Goal: Task Accomplishment & Management: Use online tool/utility

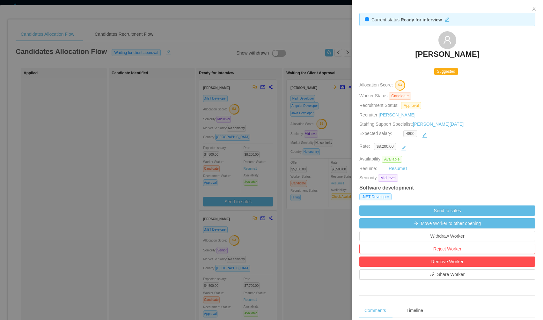
scroll to position [190, 0]
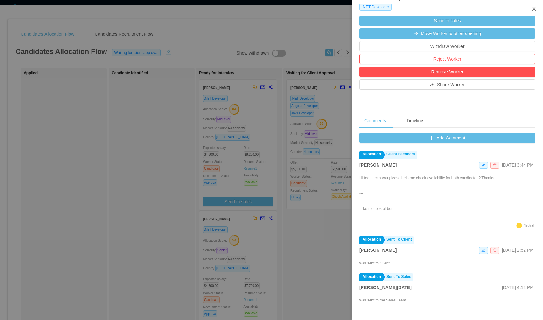
click at [530, 7] on button "Close" at bounding box center [534, 9] width 18 height 18
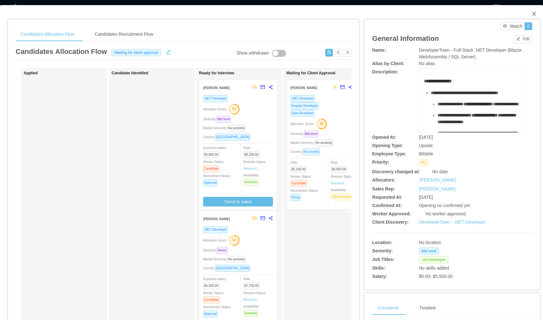
drag, startPoint x: 529, startPoint y: 15, endPoint x: 521, endPoint y: 15, distance: 8.0
click at [531, 14] on icon "icon: close" at bounding box center [533, 13] width 5 height 5
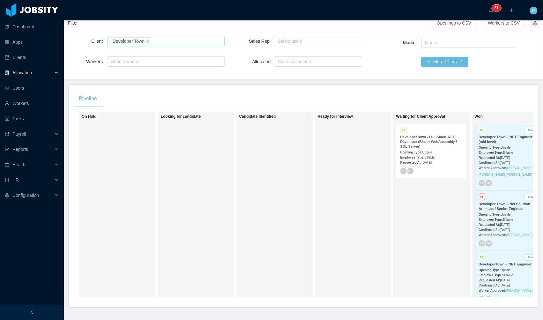
click at [149, 42] on icon "icon: close" at bounding box center [148, 41] width 2 height 2
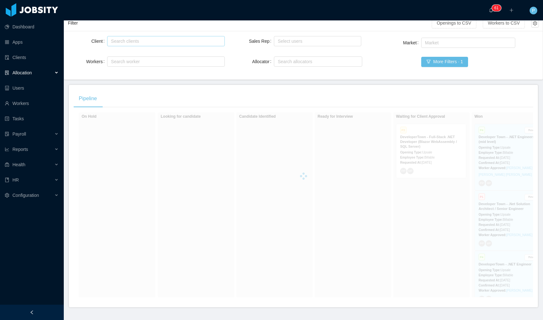
click at [123, 44] on div "Search clients" at bounding box center [164, 41] width 107 height 6
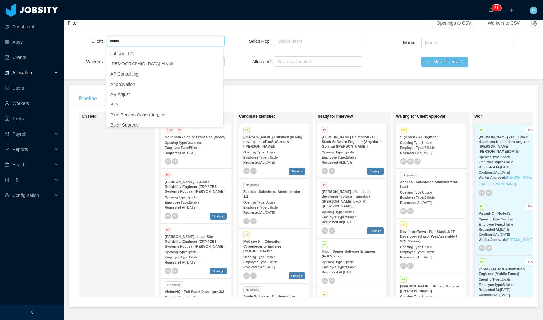
type input "*****"
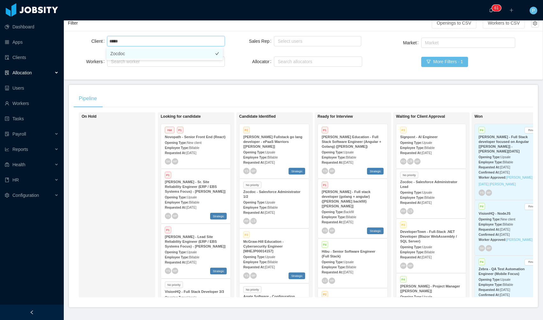
click at [128, 53] on li "Zocdoc" at bounding box center [164, 53] width 116 height 10
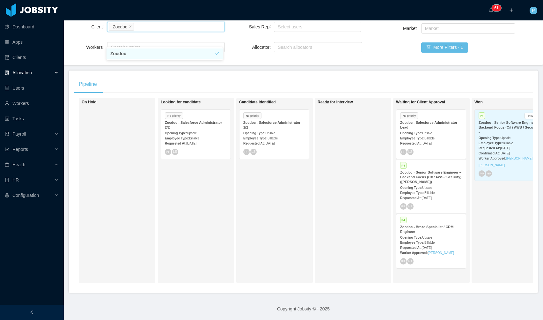
scroll to position [65, 0]
click at [445, 123] on div "Zocdoc - Salesforce Administrator Lead" at bounding box center [431, 125] width 62 height 10
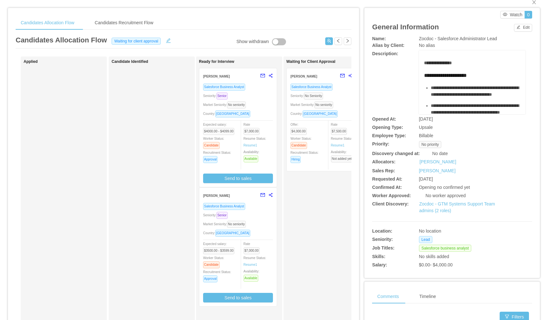
scroll to position [22, 0]
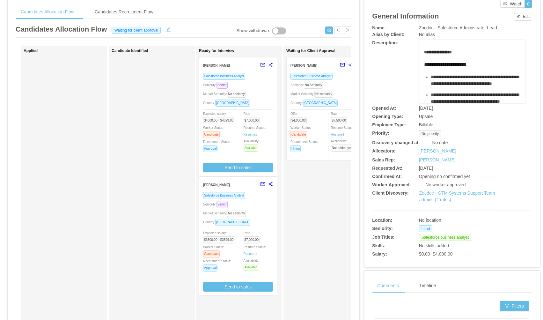
click at [263, 86] on div "Seniority: Senior" at bounding box center [238, 84] width 70 height 7
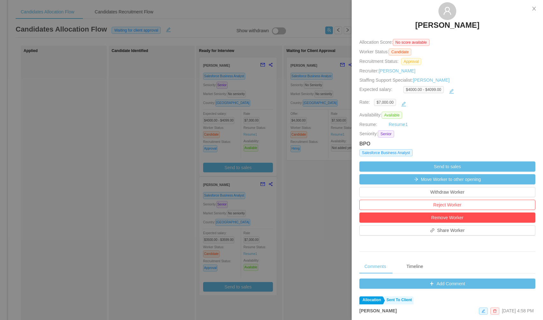
scroll to position [112, 0]
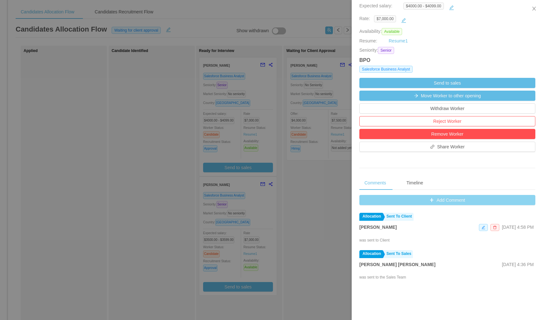
click at [438, 201] on button "Add Comment" at bounding box center [447, 200] width 176 height 10
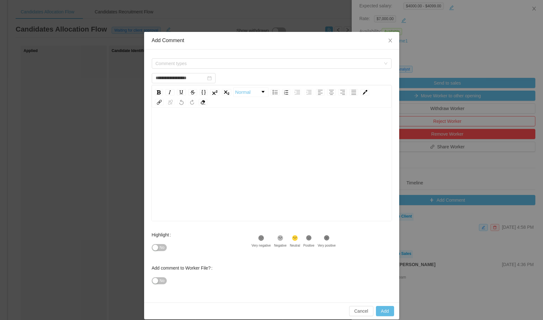
click at [220, 119] on div "rdw-editor" at bounding box center [272, 124] width 230 height 13
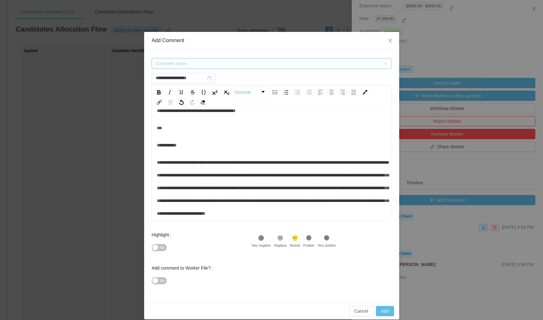
click at [186, 59] on span "Comment types" at bounding box center [269, 64] width 228 height 10
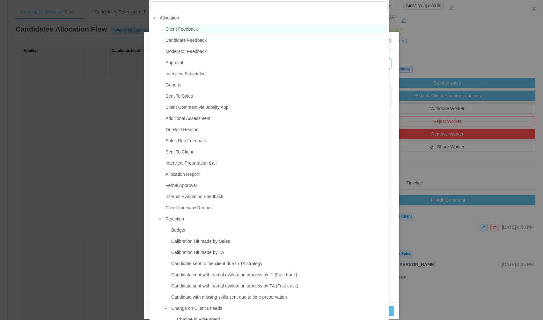
click at [193, 31] on span "Client Feedback" at bounding box center [181, 28] width 32 height 5
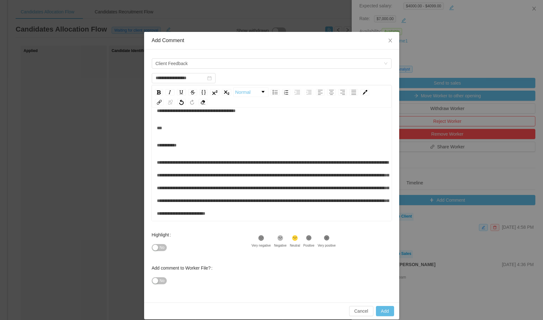
click at [260, 148] on div "**********" at bounding box center [272, 161] width 230 height 115
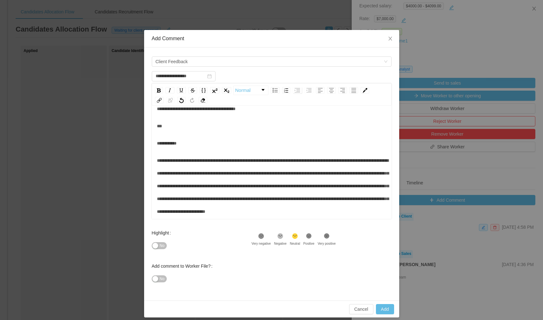
scroll to position [7, 0]
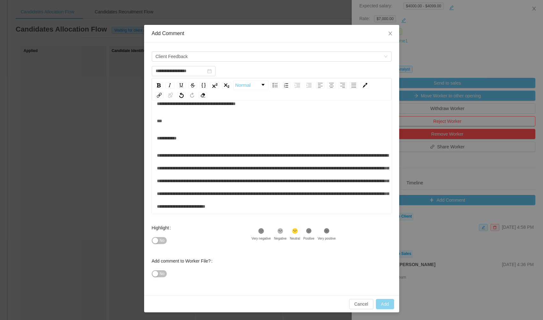
type input "**********"
click at [378, 304] on button "Add" at bounding box center [385, 304] width 18 height 10
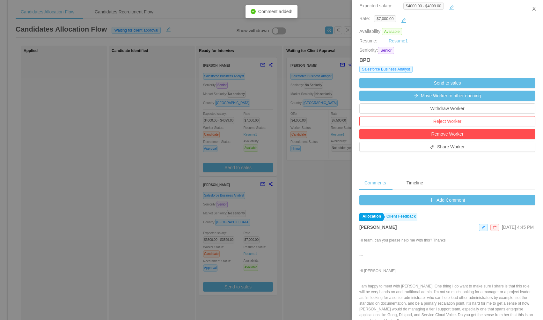
click at [534, 11] on icon "icon: close" at bounding box center [533, 8] width 5 height 5
